Goal: Task Accomplishment & Management: Complete application form

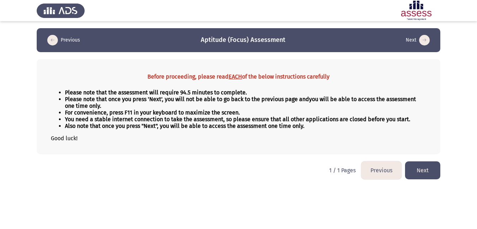
click at [421, 173] on button "Next" at bounding box center [422, 171] width 35 height 18
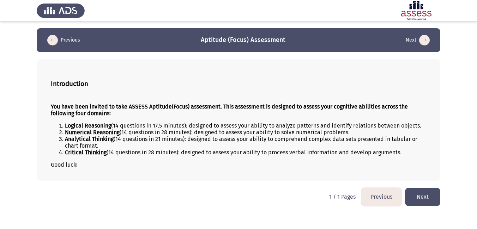
click at [78, 198] on html "Previous Aptitude (Focus) Assessment Next Introduction You have been invited to…" at bounding box center [238, 106] width 477 height 213
